Goal: Use online tool/utility: Utilize a website feature to perform a specific function

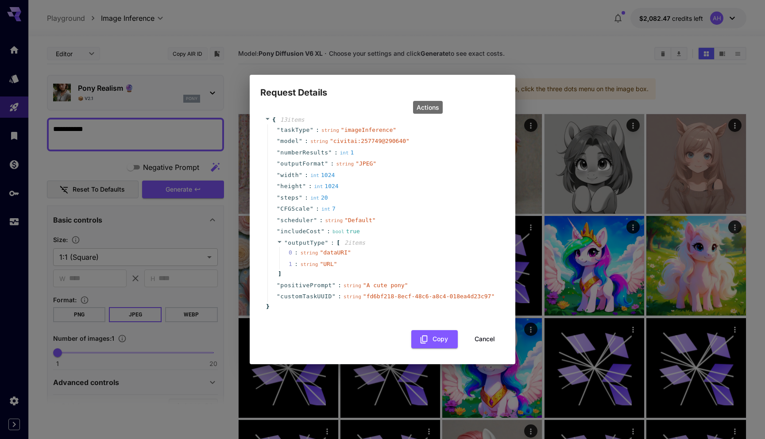
click at [493, 325] on div "{ 13 item s " taskType " : string " imageInference " " model " : string " civit…" at bounding box center [382, 228] width 245 height 242
click at [484, 349] on div "{ 13 item s " taskType " : string " imageInference " " model " : string " civit…" at bounding box center [382, 231] width 245 height 249
click at [485, 345] on button "Cancel" at bounding box center [485, 339] width 40 height 18
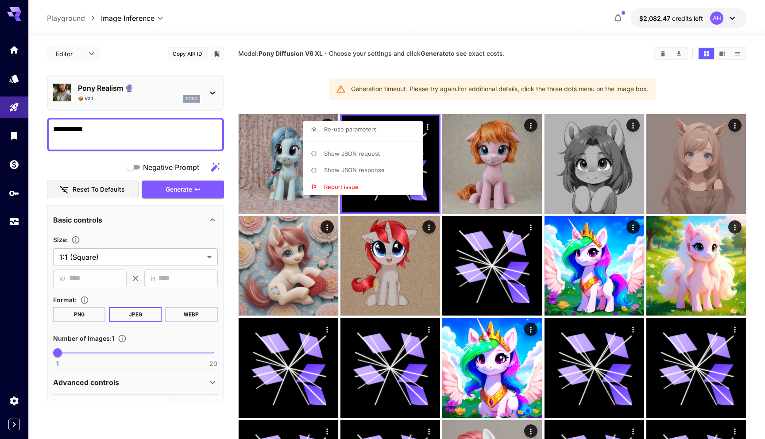
click at [182, 187] on div at bounding box center [382, 219] width 765 height 439
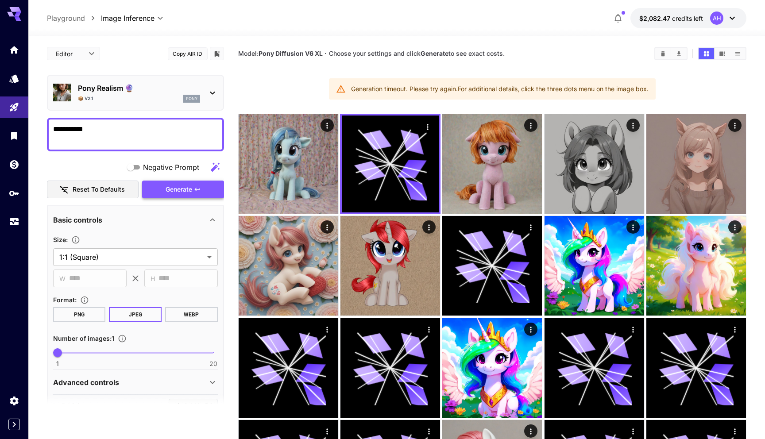
click at [183, 188] on span "Generate" at bounding box center [179, 189] width 27 height 11
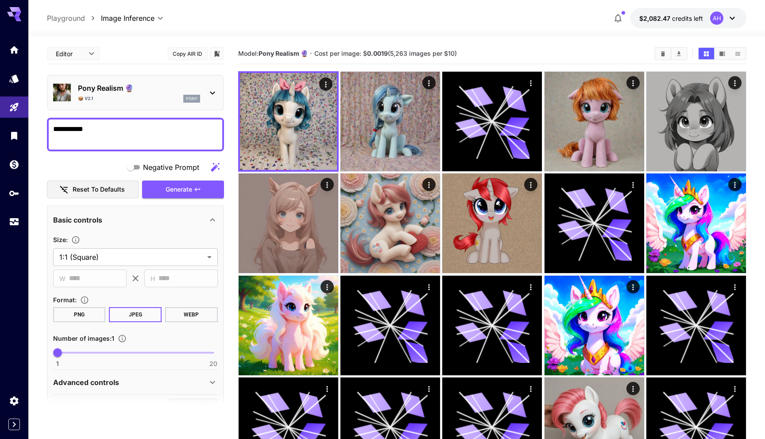
click at [158, 88] on p "Pony Realism 🔮" at bounding box center [139, 88] width 122 height 11
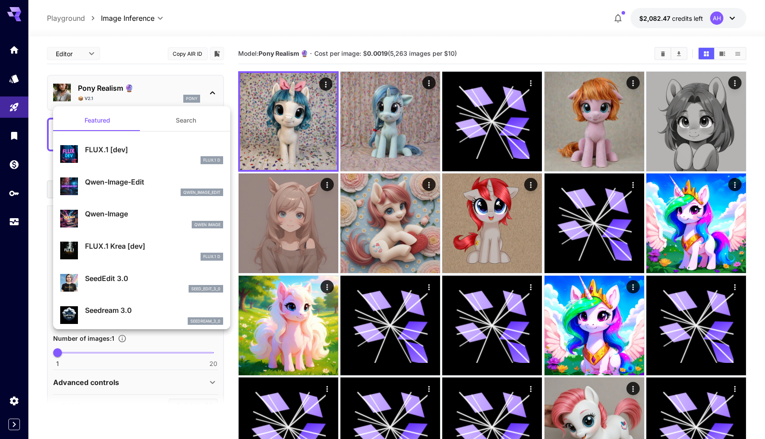
click at [529, 23] on div at bounding box center [382, 219] width 765 height 439
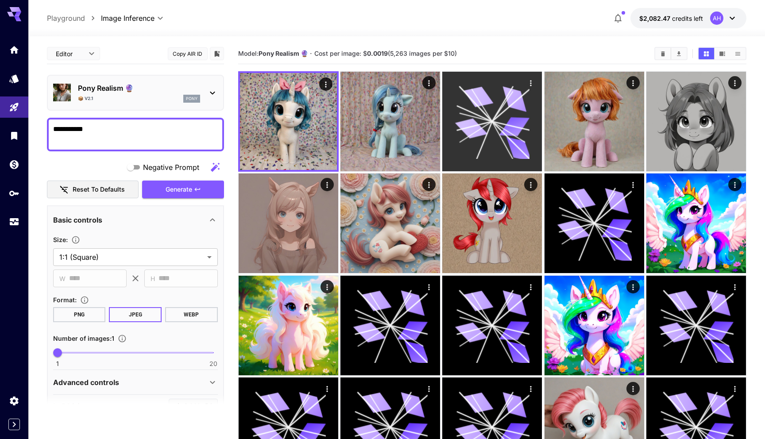
click at [532, 82] on icon "Actions" at bounding box center [531, 83] width 9 height 9
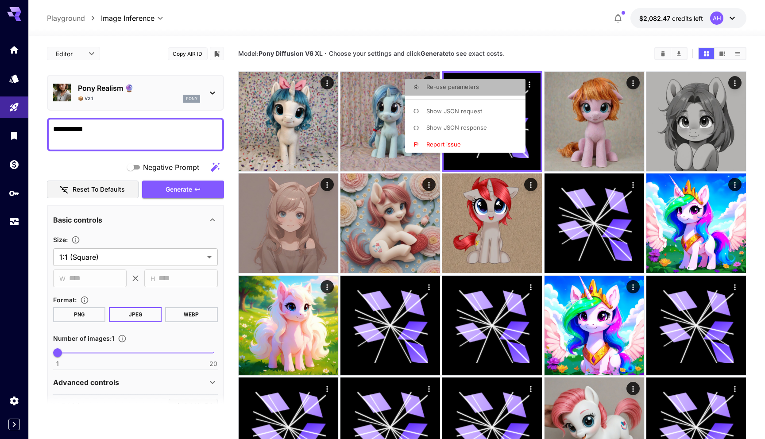
click at [475, 85] on span "Re-use parameters" at bounding box center [453, 86] width 53 height 7
type input "*********"
type input "*"
type input "**********"
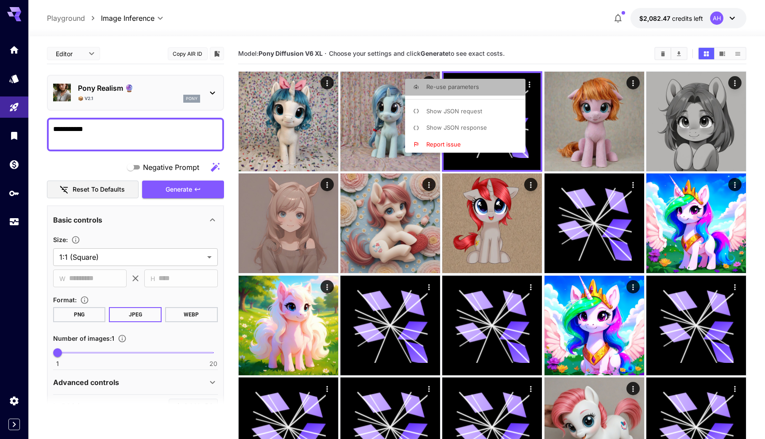
type input "****"
type input "**"
type input "*"
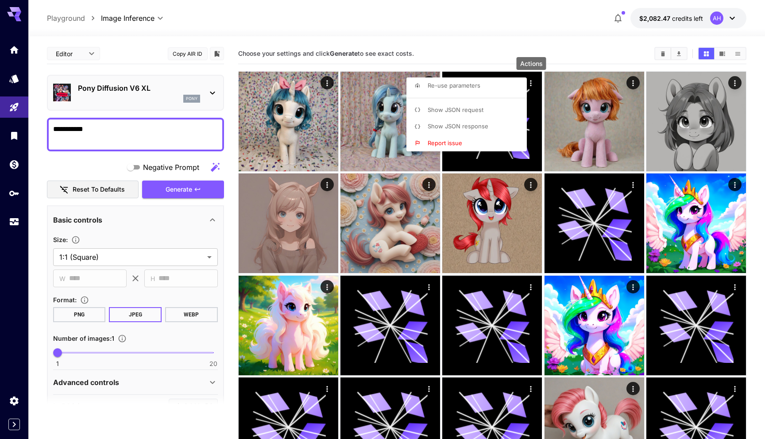
click at [184, 185] on div at bounding box center [382, 219] width 765 height 439
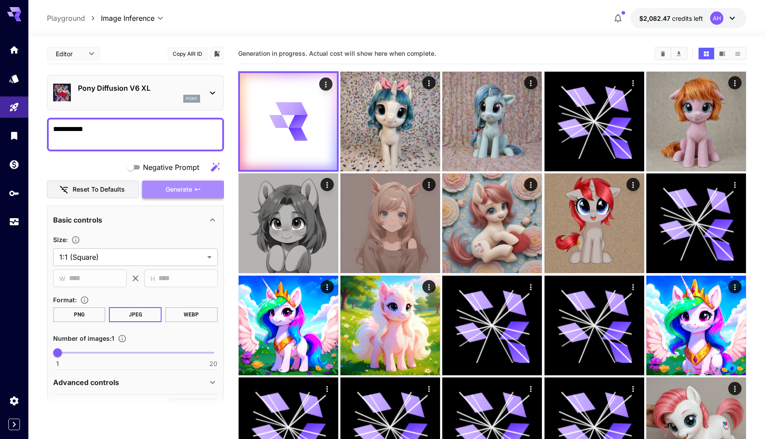
click at [186, 190] on span "Generate" at bounding box center [179, 189] width 27 height 11
click at [518, 14] on div "**********" at bounding box center [397, 18] width 700 height 20
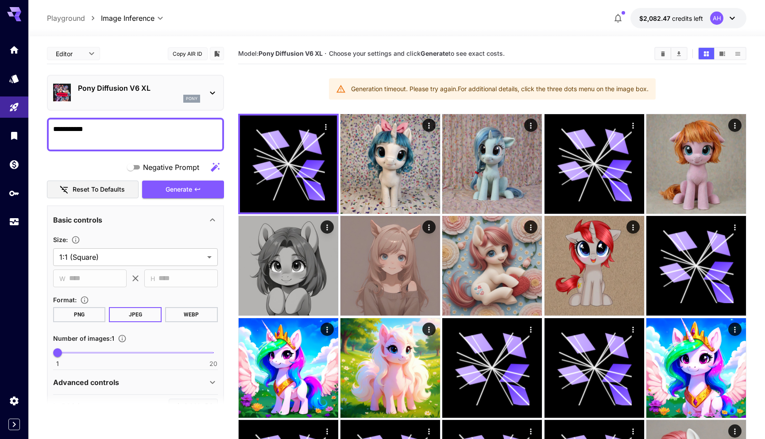
click at [299, 97] on section "Model: Pony Diffusion V6 XL · Choose your settings and click Generate to see ex…" at bounding box center [492, 383] width 509 height 681
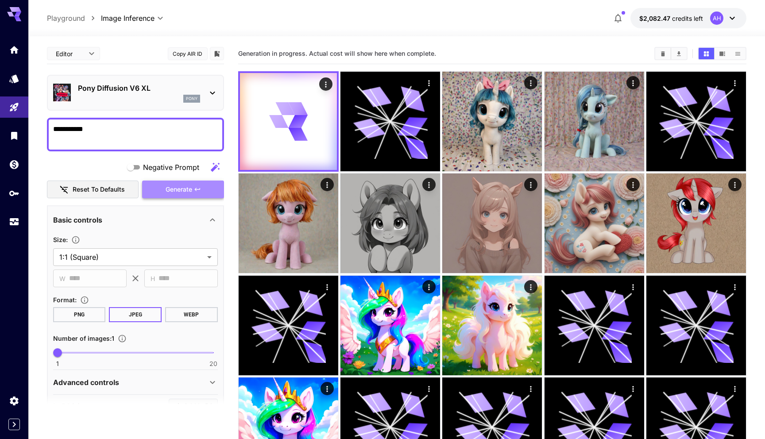
click at [198, 189] on icon "button" at bounding box center [197, 189] width 7 height 7
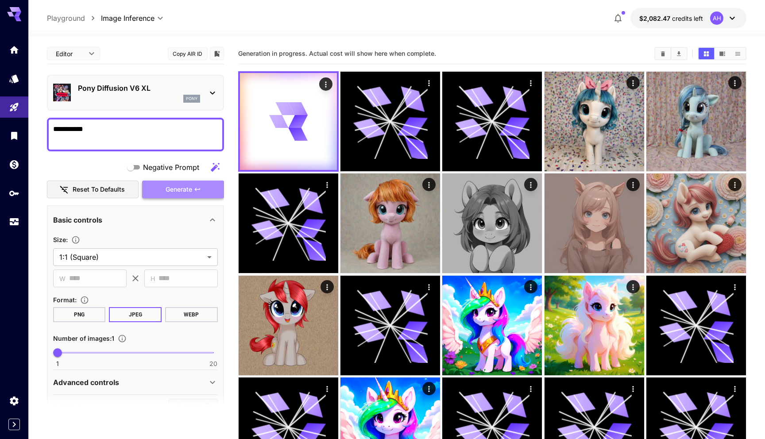
click at [164, 185] on button "Generate" at bounding box center [183, 190] width 82 height 18
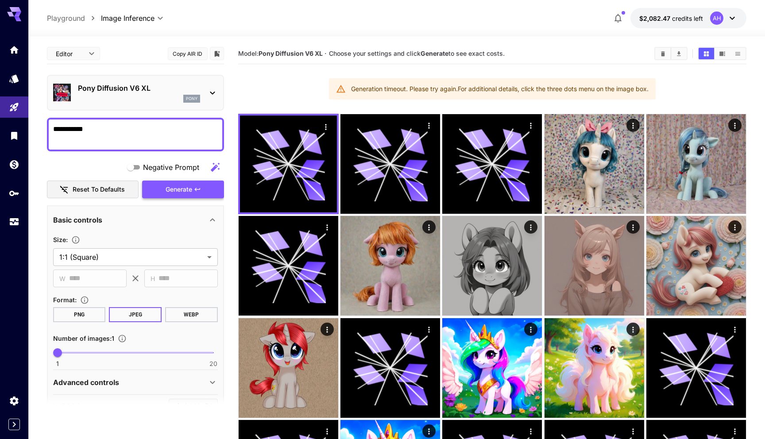
click at [176, 183] on button "Generate" at bounding box center [183, 190] width 82 height 18
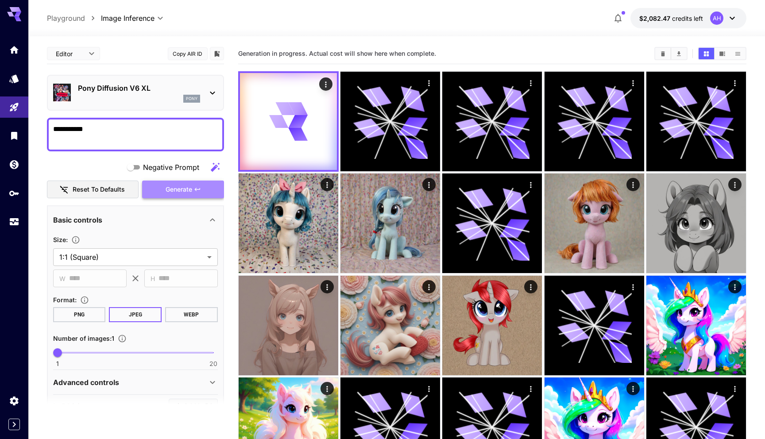
click at [199, 191] on icon "button" at bounding box center [197, 189] width 7 height 7
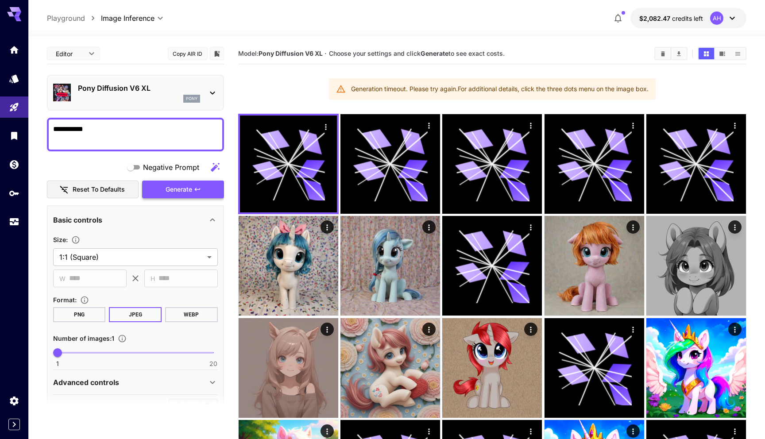
click at [193, 187] on button "Generate" at bounding box center [183, 190] width 82 height 18
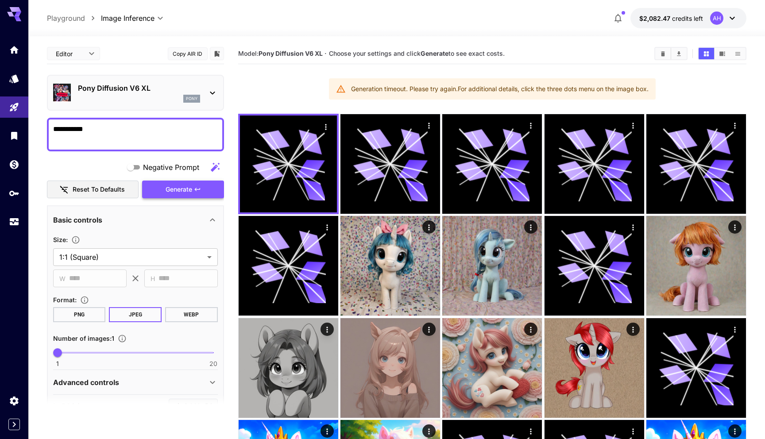
click at [169, 190] on span "Generate" at bounding box center [179, 189] width 27 height 11
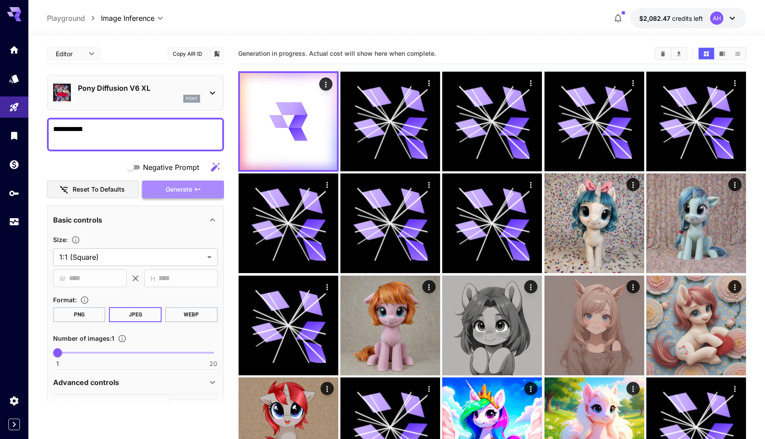
click at [184, 193] on span "Generate" at bounding box center [179, 189] width 27 height 11
